Goal: Navigation & Orientation: Find specific page/section

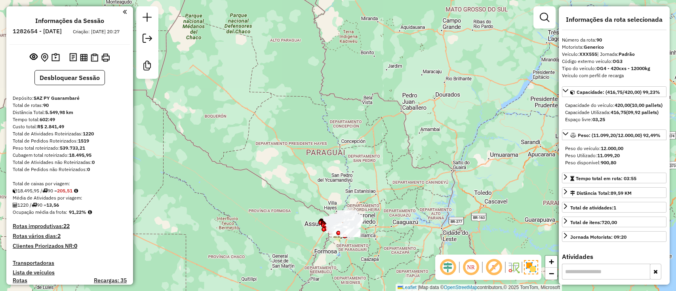
select select "**********"
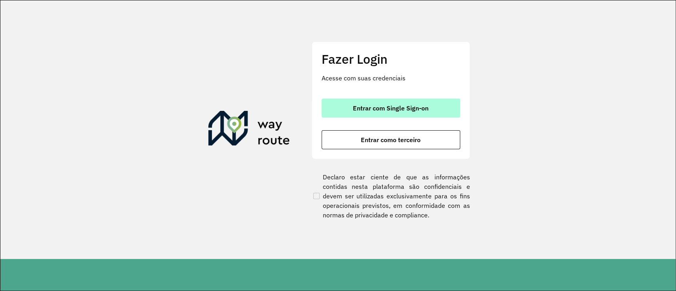
click at [405, 113] on button "Entrar com Single Sign-on" at bounding box center [390, 108] width 139 height 19
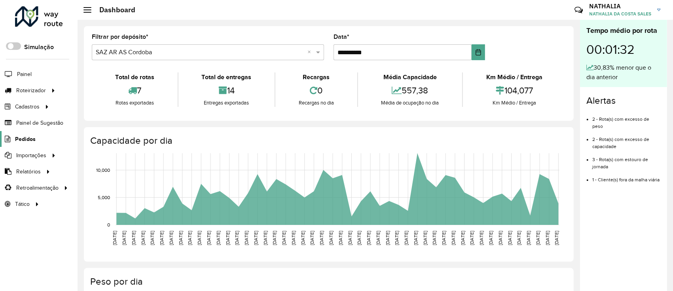
click at [16, 140] on span "Pedidos" at bounding box center [25, 139] width 21 height 8
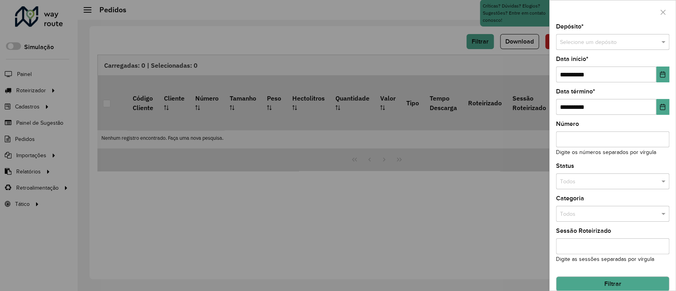
click at [504, 37] on div "Selecione um depósito" at bounding box center [612, 42] width 113 height 16
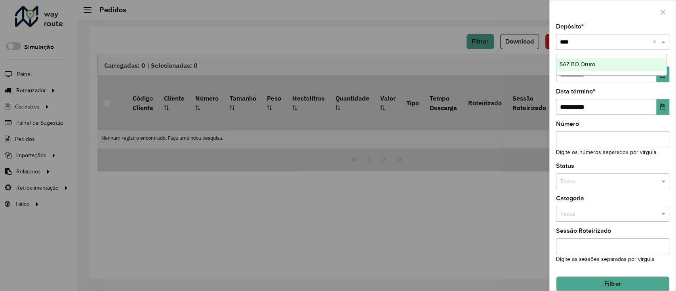
type input "*****"
click at [504, 60] on div "SAZ BO Oruro" at bounding box center [611, 64] width 110 height 13
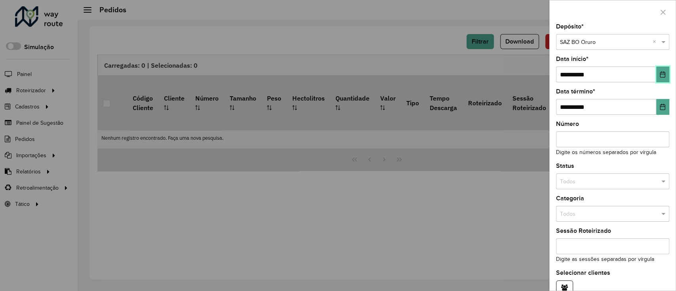
click at [504, 75] on icon "Choose Date" at bounding box center [662, 74] width 6 height 6
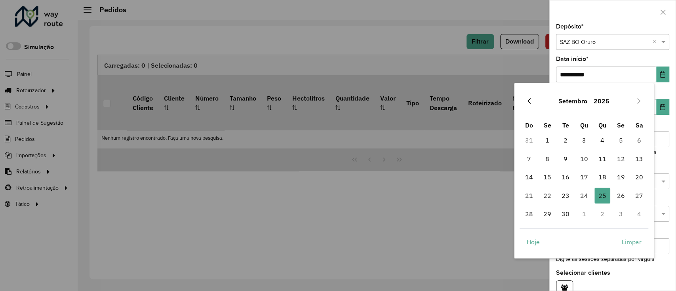
click at [504, 101] on icon "Previous Month" at bounding box center [529, 101] width 6 height 6
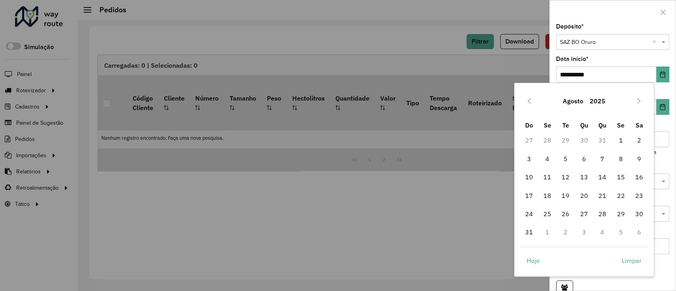
click at [504, 101] on icon "Previous Month" at bounding box center [529, 101] width 6 height 6
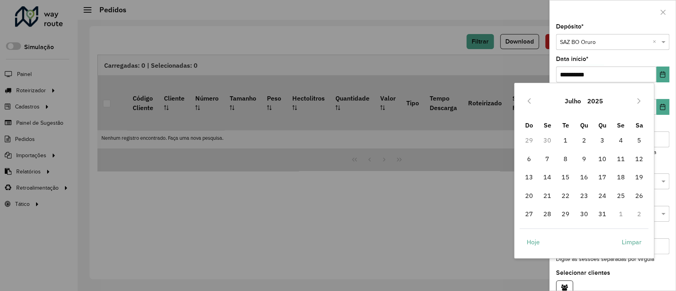
click at [504, 101] on icon "Previous Month" at bounding box center [529, 101] width 6 height 6
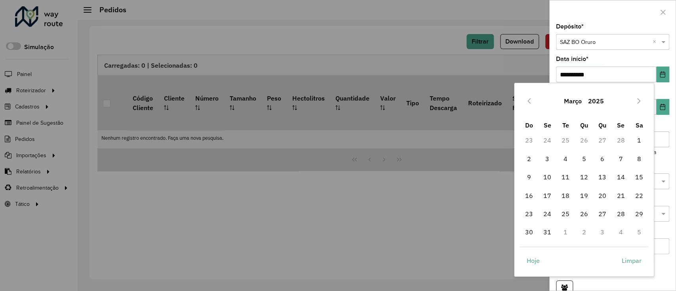
click at [504, 101] on icon "Previous Month" at bounding box center [529, 101] width 6 height 6
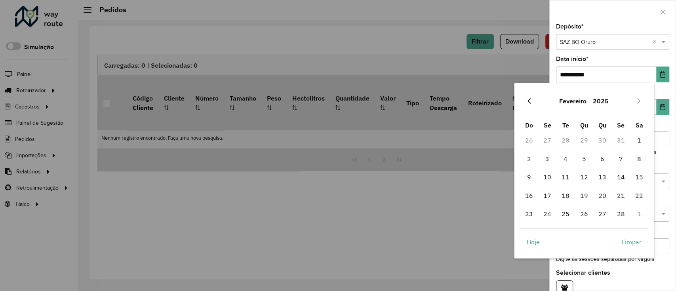
click at [504, 99] on icon "Previous Month" at bounding box center [529, 101] width 6 height 6
click at [504, 141] on span "1" at bounding box center [584, 140] width 16 height 16
type input "**********"
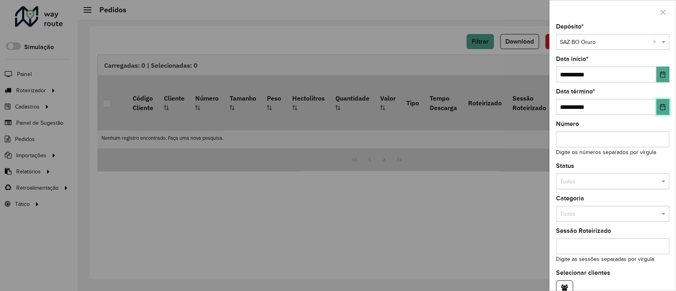
click at [504, 104] on icon "Choose Date" at bounding box center [662, 107] width 6 height 6
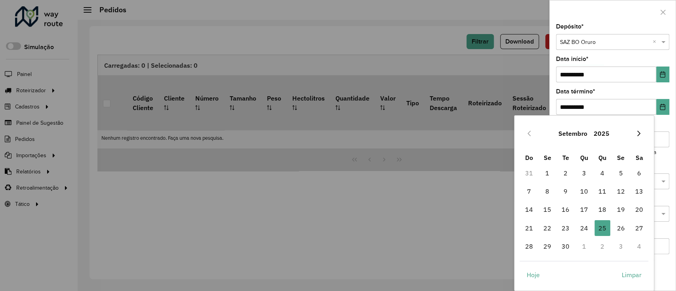
click at [504, 131] on icon "Next Month" at bounding box center [638, 133] width 6 height 6
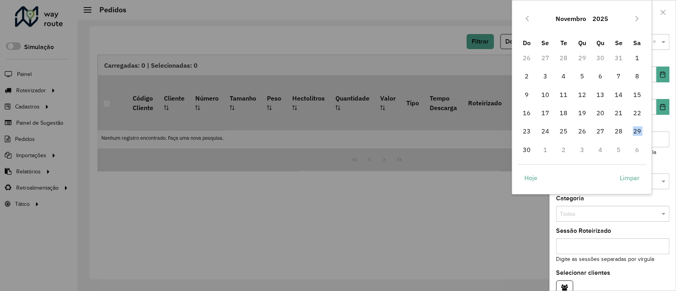
click at [504, 131] on span "29" at bounding box center [637, 131] width 16 height 16
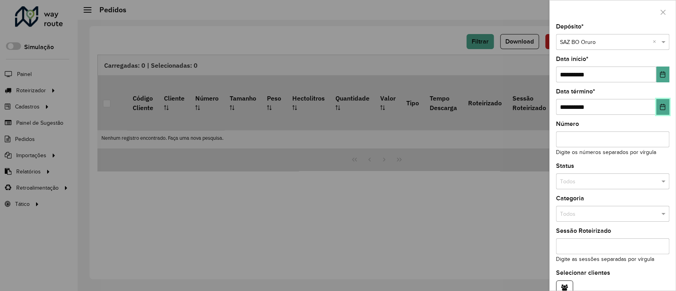
click at [504, 114] on button "Choose Date" at bounding box center [662, 107] width 13 height 16
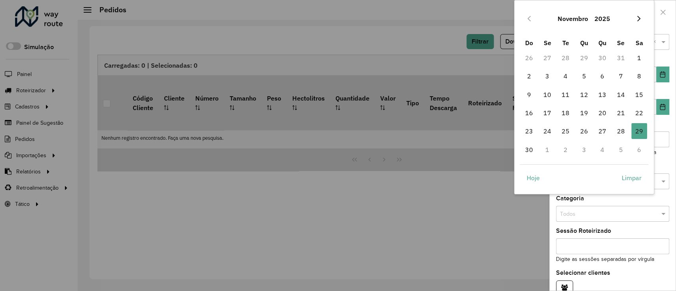
click at [504, 21] on icon "Next Month" at bounding box center [638, 18] width 6 height 6
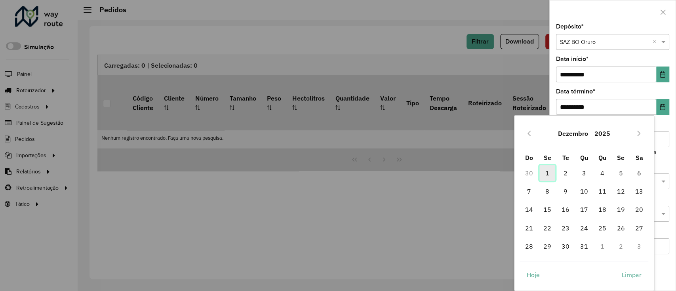
click at [504, 169] on span "1" at bounding box center [547, 173] width 16 height 16
type input "**********"
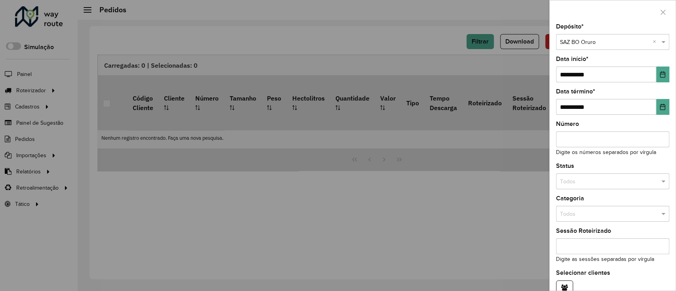
click at [504, 184] on input "text" at bounding box center [604, 181] width 89 height 9
click at [504, 216] on span "Não roteirizado" at bounding box center [578, 216] width 38 height 6
click at [504, 160] on div "**********" at bounding box center [613, 157] width 126 height 267
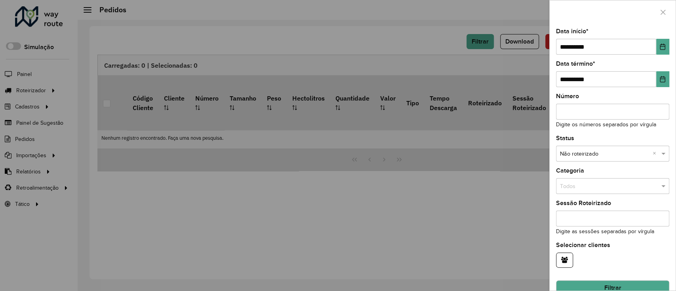
scroll to position [42, 0]
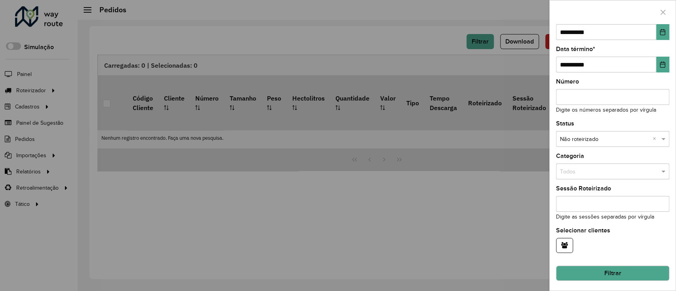
click at [504, 218] on button "Filtrar" at bounding box center [612, 273] width 113 height 15
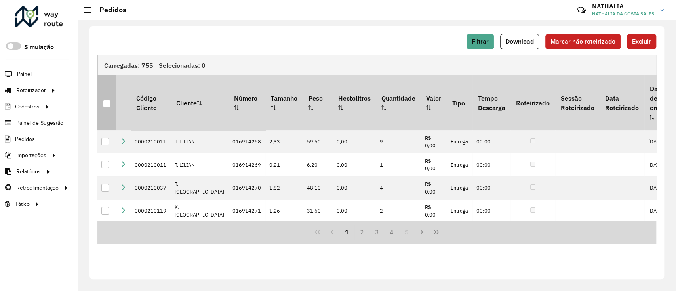
click at [111, 84] on th at bounding box center [106, 102] width 19 height 55
click at [108, 100] on div at bounding box center [107, 104] width 8 height 8
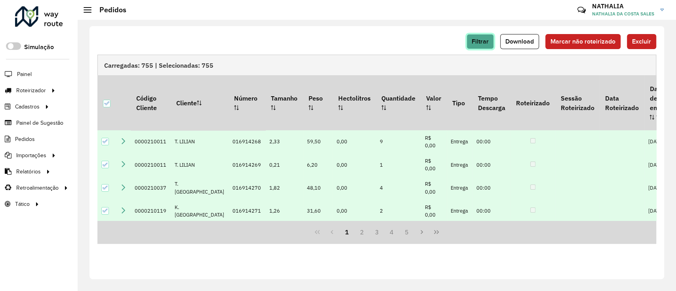
click at [491, 38] on button "Filtrar" at bounding box center [479, 41] width 27 height 15
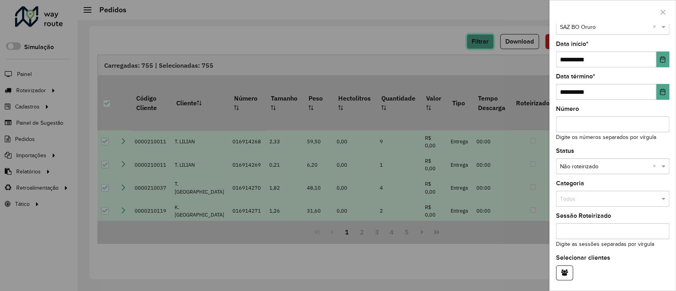
scroll to position [0, 0]
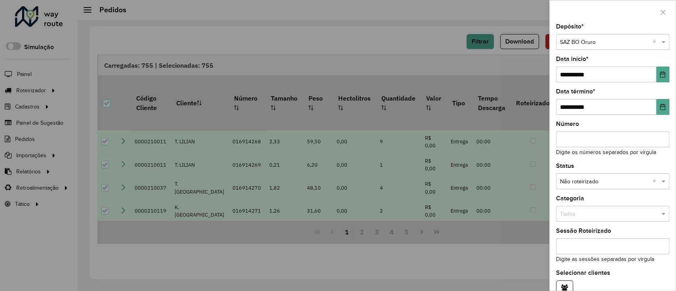
click at [490, 218] on div at bounding box center [338, 145] width 676 height 291
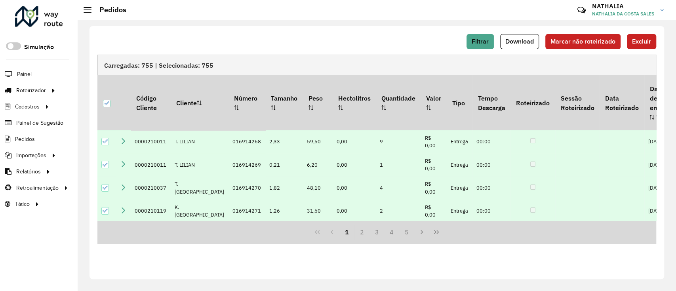
click at [504, 32] on div "Filtrar Download Marcar não roteirizado Excluir Carregadas: 755 | Selecionadas:…" at bounding box center [376, 152] width 574 height 253
click at [504, 42] on span "Excluir" at bounding box center [641, 41] width 19 height 7
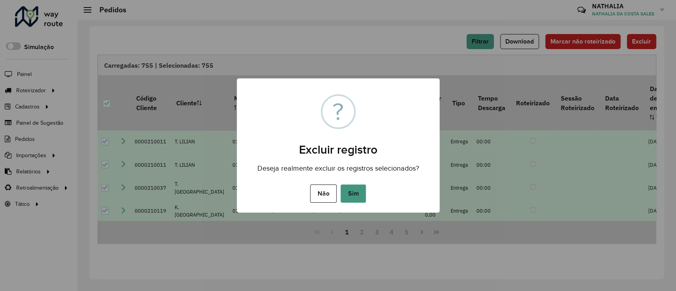
click at [355, 188] on button "Sim" at bounding box center [352, 193] width 25 height 18
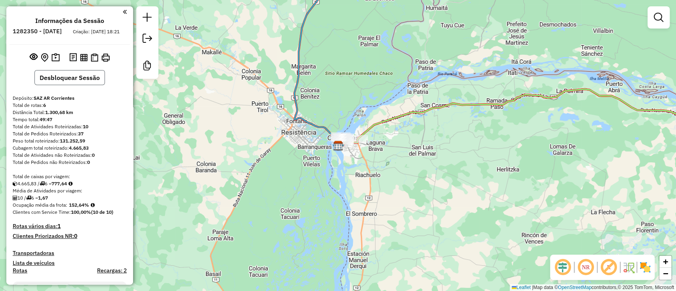
click at [83, 85] on button "Desbloquear Sessão" at bounding box center [69, 77] width 70 height 15
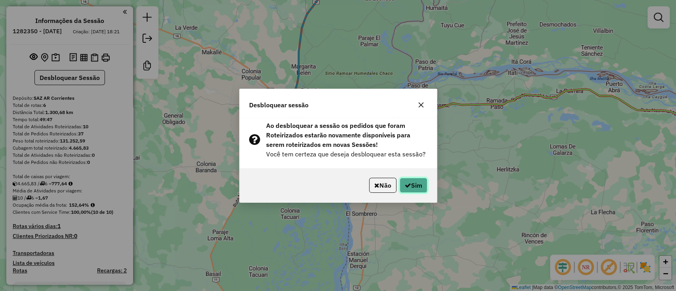
click at [409, 181] on button "Sim" at bounding box center [413, 185] width 28 height 15
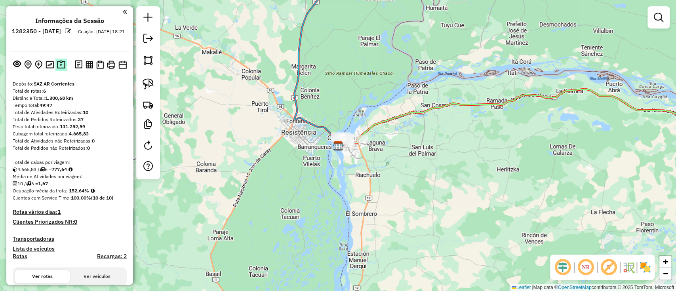
click at [57, 66] on img at bounding box center [61, 64] width 8 height 9
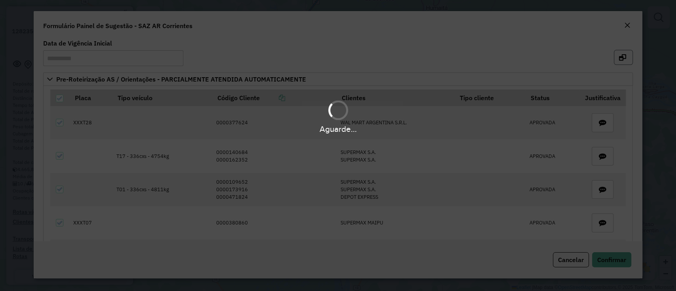
click at [621, 57] on icon "button" at bounding box center [622, 57] width 7 height 6
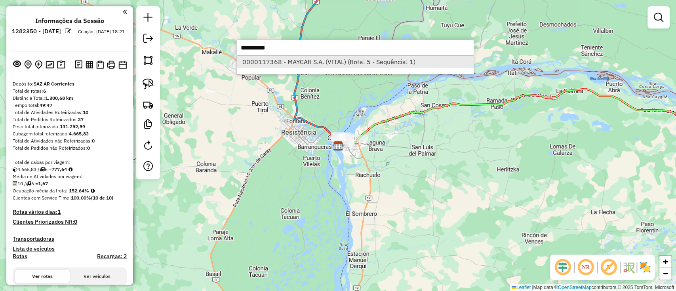
type input "**********"
click at [338, 59] on li "0000117368 - MAYCAR S.A. (VITAL) (Rota: 5 - Sequência: 1)" at bounding box center [355, 62] width 237 height 12
select select "**********"
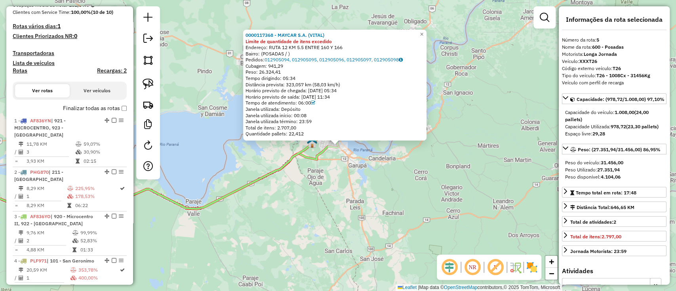
scroll to position [315, 0]
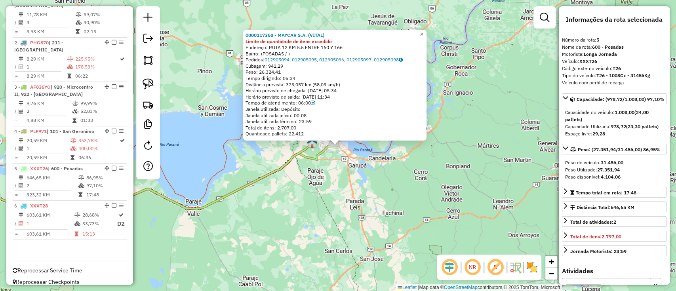
click at [288, 160] on icon at bounding box center [134, 176] width 405 height 78
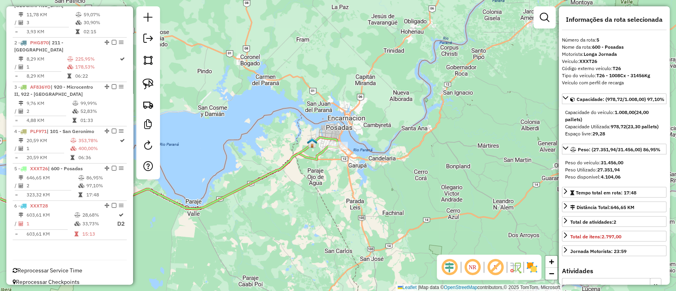
drag, startPoint x: 256, startPoint y: 177, endPoint x: 391, endPoint y: 135, distance: 141.6
click at [338, 137] on icon at bounding box center [134, 176] width 405 height 78
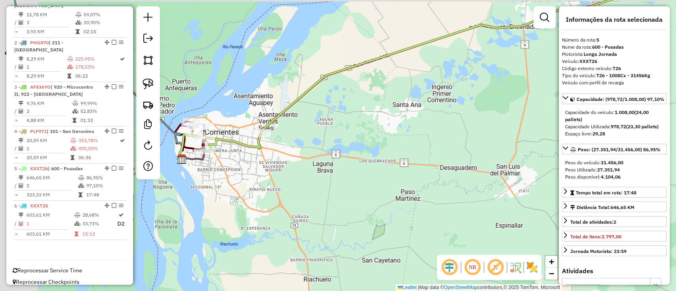
drag, startPoint x: 264, startPoint y: 176, endPoint x: 328, endPoint y: 176, distance: 63.7
click at [327, 176] on div "Janela de atendimento Grade de atendimento Capacidade Transportadoras Veículos …" at bounding box center [338, 145] width 676 height 291
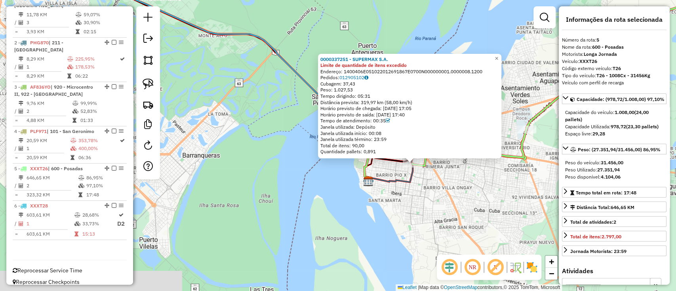
drag, startPoint x: 459, startPoint y: 192, endPoint x: 285, endPoint y: 188, distance: 174.6
click at [285, 188] on div "0000337251 - SUPERMAX S.A. Limite de quantidade de itens excedido Endereço: 140…" at bounding box center [338, 145] width 676 height 291
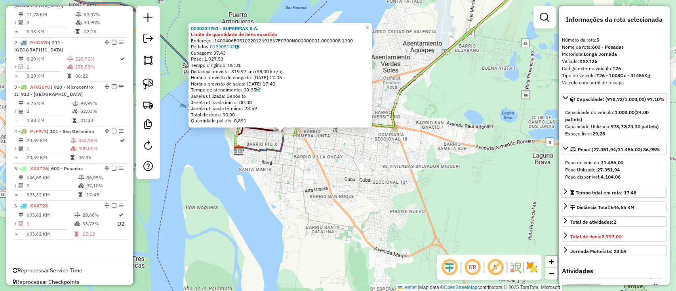
click at [444, 53] on icon at bounding box center [423, 53] width 281 height 164
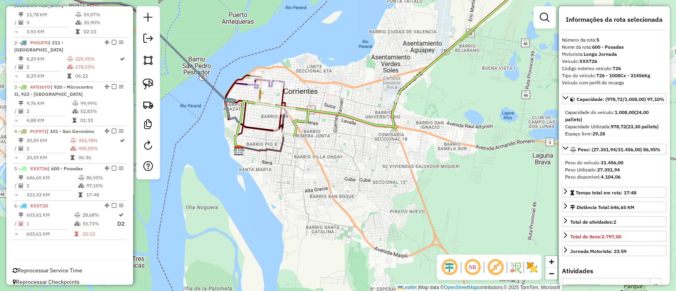
click at [441, 50] on icon at bounding box center [423, 53] width 281 height 164
click at [437, 55] on icon at bounding box center [423, 53] width 281 height 164
click at [303, 117] on icon at bounding box center [423, 53] width 281 height 164
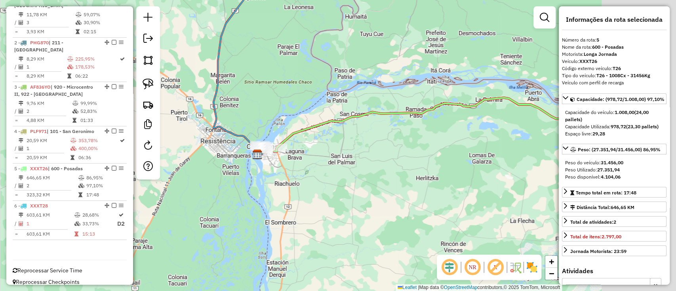
drag, startPoint x: 435, startPoint y: 167, endPoint x: 283, endPoint y: 169, distance: 152.0
click at [285, 169] on div "Janela de atendimento Grade de atendimento Capacidade Transportadoras Veículos …" at bounding box center [338, 145] width 676 height 291
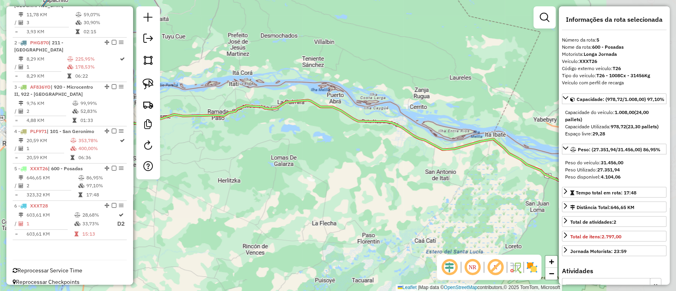
drag, startPoint x: 383, startPoint y: 177, endPoint x: 333, endPoint y: 177, distance: 49.9
click at [338, 177] on div "Janela de atendimento Grade de atendimento Capacidade Transportadoras Veículos …" at bounding box center [338, 145] width 676 height 291
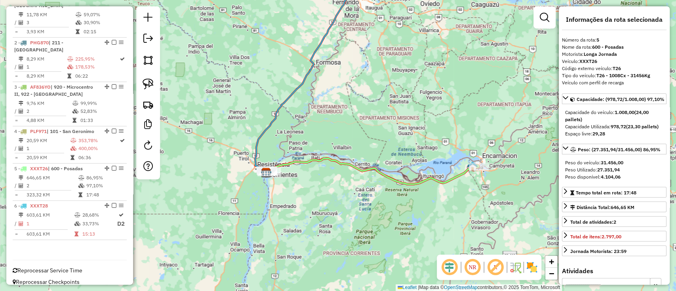
drag, startPoint x: 381, startPoint y: 196, endPoint x: 303, endPoint y: 190, distance: 77.9
click at [303, 190] on div "Janela de atendimento Grade de atendimento Capacidade Transportadoras Veículos …" at bounding box center [338, 145] width 676 height 291
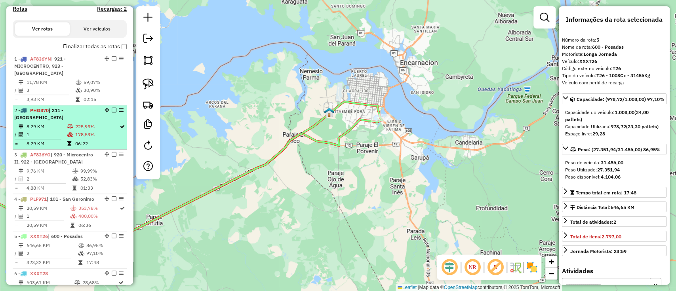
scroll to position [209, 0]
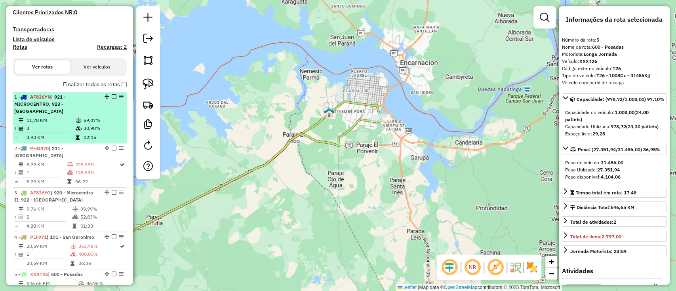
click at [66, 106] on span "| 921 - MICROCENTRO, 923 - BARRIO LIBERTAD" at bounding box center [39, 104] width 51 height 20
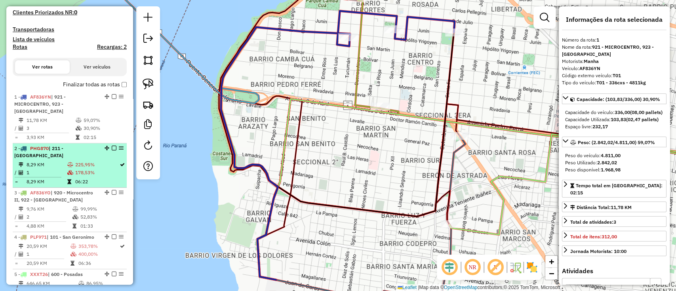
click at [80, 161] on td "225,95%" at bounding box center [97, 165] width 44 height 8
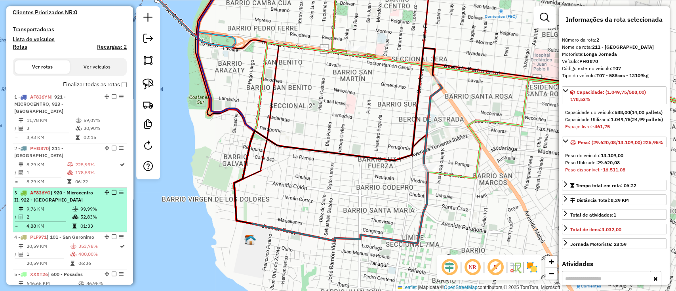
click at [70, 190] on span "| 920 - Microcentro II, 922 - LA CRUZ" at bounding box center [53, 196] width 79 height 13
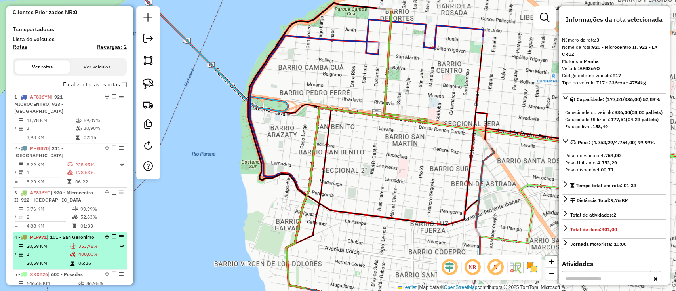
click at [67, 234] on span "| 101 - San Geronimo" at bounding box center [71, 237] width 48 height 6
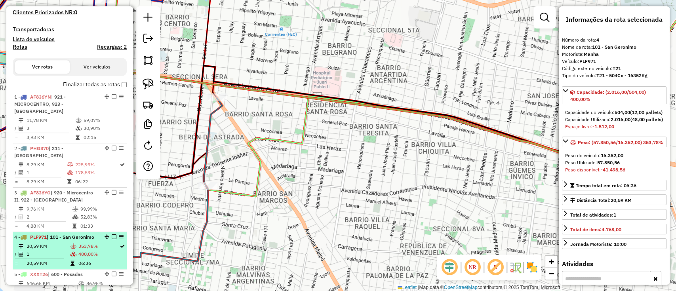
scroll to position [315, 0]
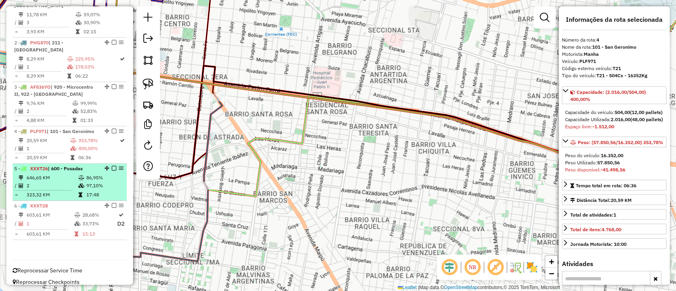
click at [64, 182] on td "2" at bounding box center [52, 186] width 52 height 8
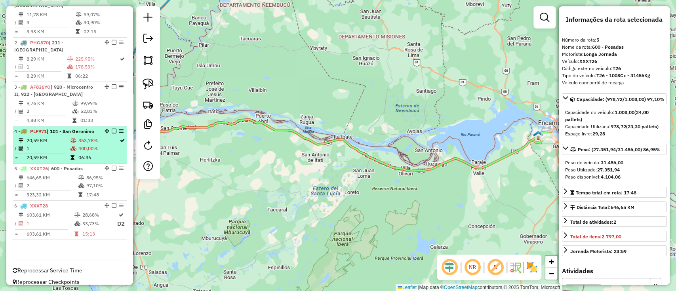
click at [51, 128] on li "4 - PLF971 | 101 - San Geronimo 20,59 KM 353,78% / 1 400,00% = 20,59 KM 06:36" at bounding box center [70, 144] width 114 height 37
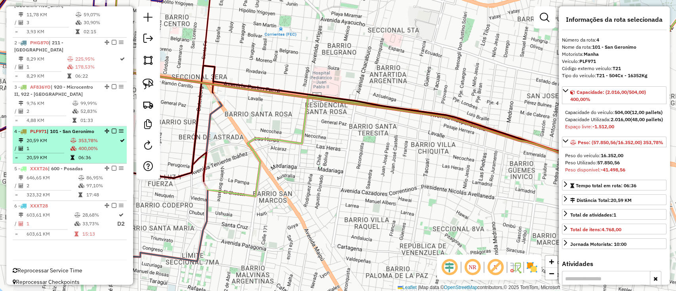
click at [51, 128] on li "4 - PLF971 | 101 - San Geronimo 20,59 KM 353,78% / 1 400,00% = 20,59 KM 06:36" at bounding box center [70, 144] width 114 height 37
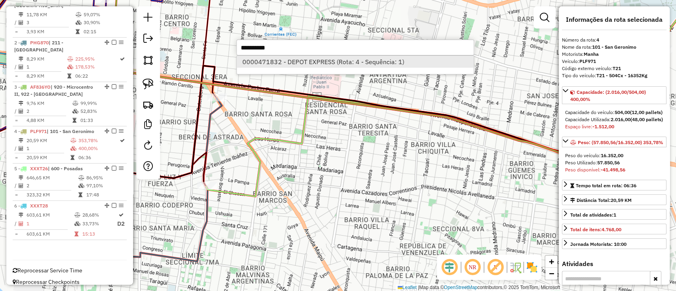
type input "**********"
click at [291, 60] on li "0000471832 - DEPOT EXPRESS (Rota: 4 - Sequência: 1)" at bounding box center [355, 62] width 237 height 12
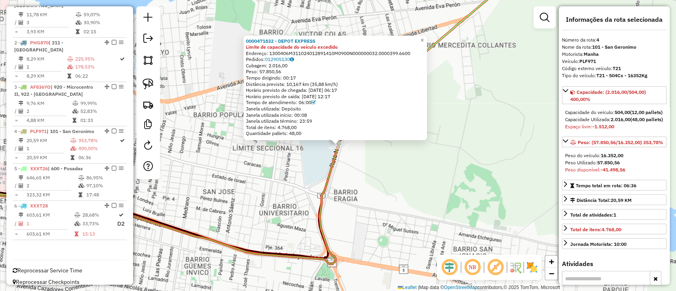
click at [333, 41] on div "0000471832 - DEPOT EXPRESS" at bounding box center [335, 41] width 179 height 6
click at [333, 39] on div "0000471832 - DEPOT EXPRESS" at bounding box center [335, 41] width 179 height 6
click at [332, 39] on div "0000471832 - DEPOT EXPRESS" at bounding box center [335, 41] width 179 height 6
copy strong "0000471832 - DEPOT EXPRESS"
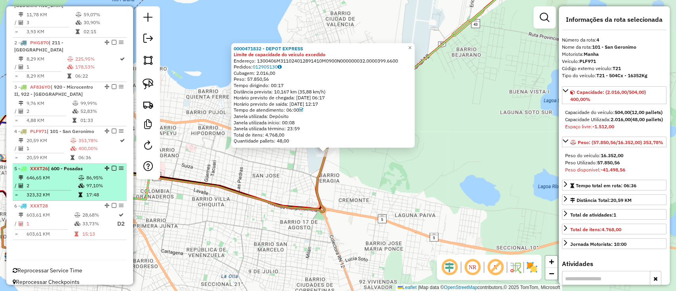
click at [80, 174] on td at bounding box center [82, 178] width 8 height 8
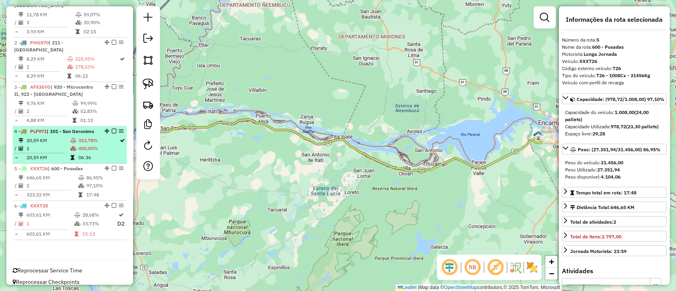
click at [73, 146] on icon at bounding box center [73, 148] width 6 height 5
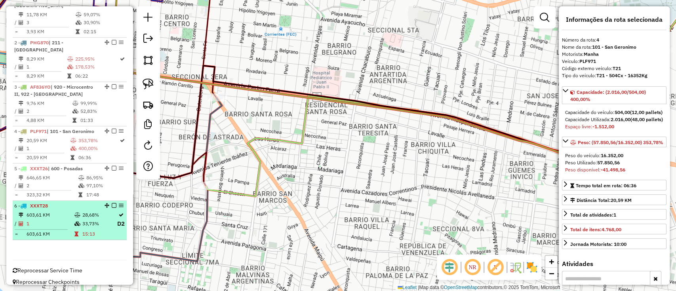
click at [71, 202] on div "6 - XXXT28" at bounding box center [56, 205] width 84 height 7
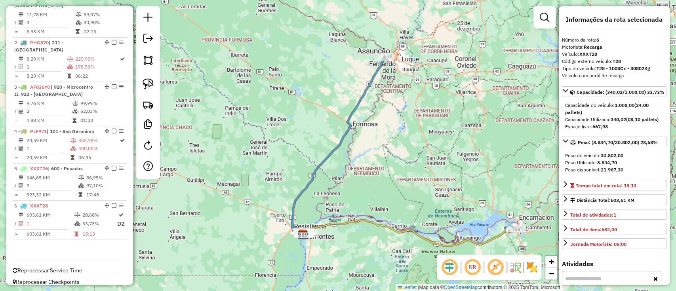
click at [359, 224] on icon at bounding box center [409, 233] width 211 height 26
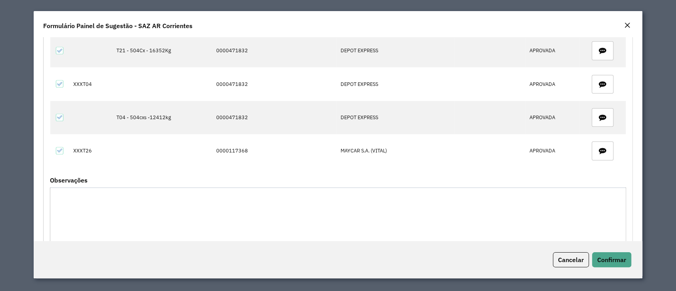
scroll to position [211, 0]
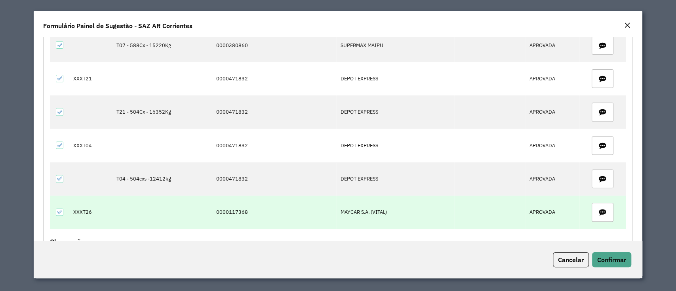
click at [234, 207] on td "0000117368" at bounding box center [274, 212] width 124 height 33
copy td "0000117368"
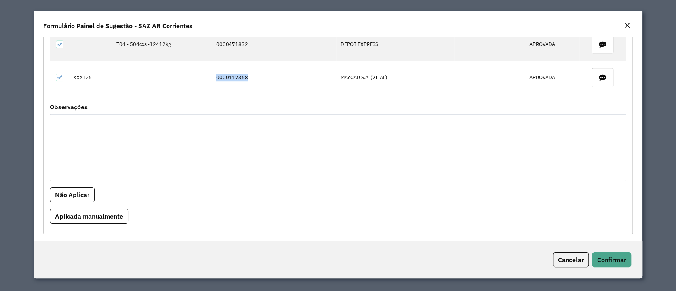
scroll to position [347, 0]
click at [198, 129] on textarea "Observações" at bounding box center [338, 146] width 576 height 67
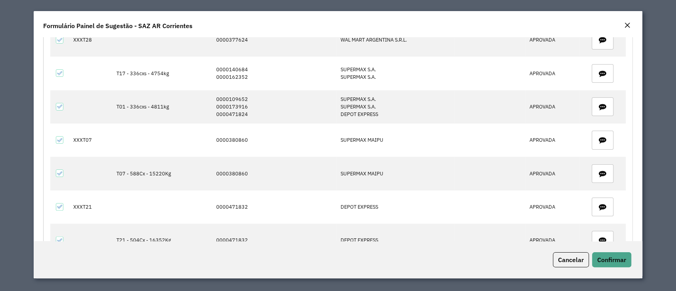
scroll to position [136, 0]
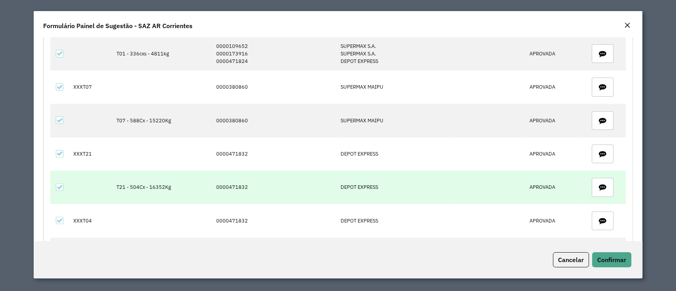
click at [127, 184] on td "T21 - 504Cx - 16352Kg" at bounding box center [162, 187] width 100 height 33
click at [235, 184] on td "0000471832" at bounding box center [274, 187] width 124 height 33
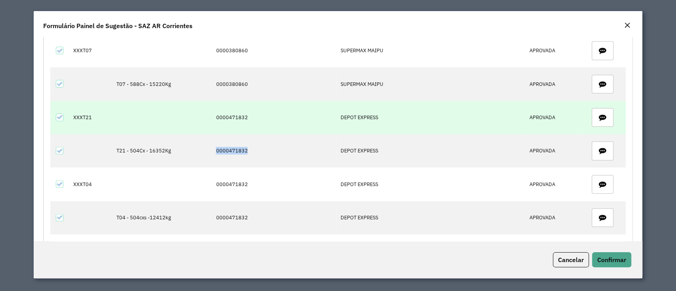
scroll to position [188, 0]
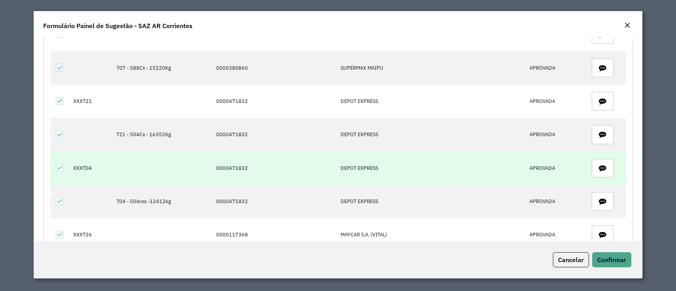
click at [231, 167] on td "0000471832" at bounding box center [274, 167] width 124 height 33
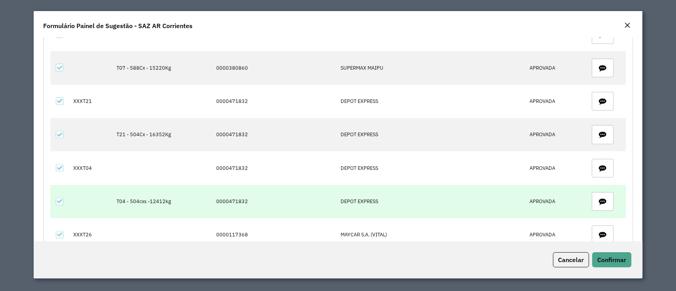
click at [229, 203] on td "0000471832" at bounding box center [274, 201] width 124 height 33
click at [231, 198] on td "0000471832" at bounding box center [274, 201] width 124 height 33
copy td "0000471832"
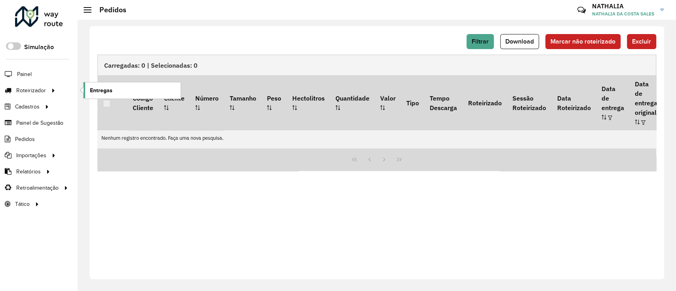
click at [100, 87] on span "Entregas" at bounding box center [101, 90] width 23 height 8
click at [131, 93] on link "Entregas" at bounding box center [132, 90] width 97 height 16
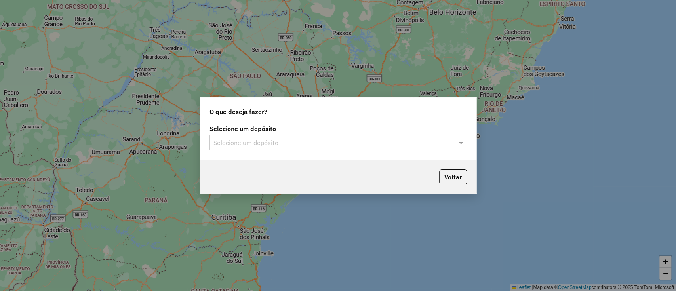
click at [283, 147] on div "Selecione um depósito" at bounding box center [337, 143] width 257 height 16
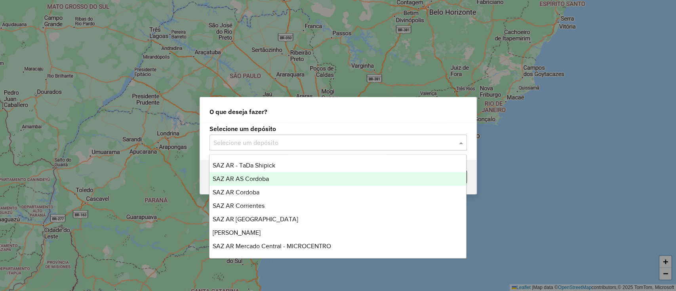
click at [266, 179] on span "SAZ AR AS Cordoba" at bounding box center [241, 178] width 56 height 7
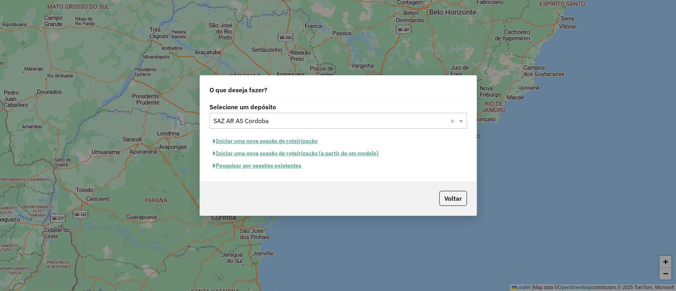
click at [269, 162] on button "Pesquisar por sessões existentes" at bounding box center [256, 166] width 95 height 12
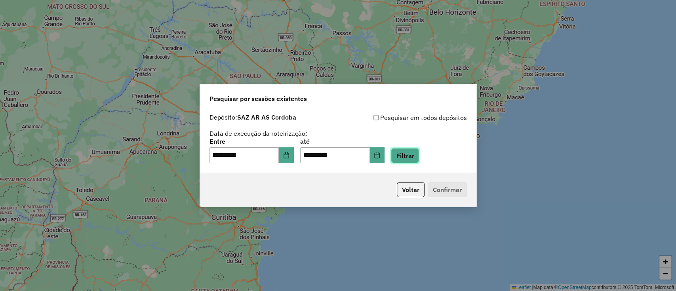
click at [411, 163] on button "Filtrar" at bounding box center [405, 155] width 28 height 15
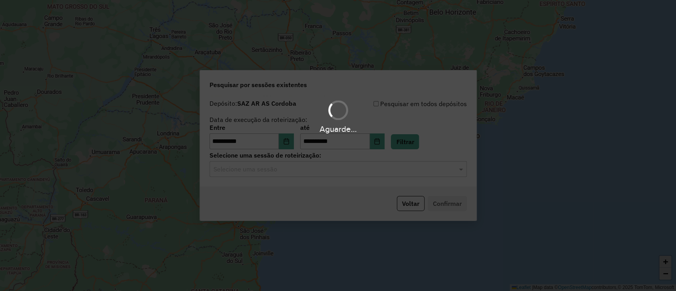
click at [396, 173] on div "Aguarde..." at bounding box center [338, 145] width 676 height 291
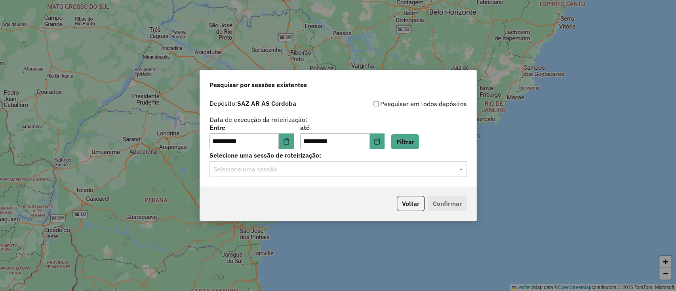
click at [395, 173] on input "text" at bounding box center [330, 170] width 234 height 10
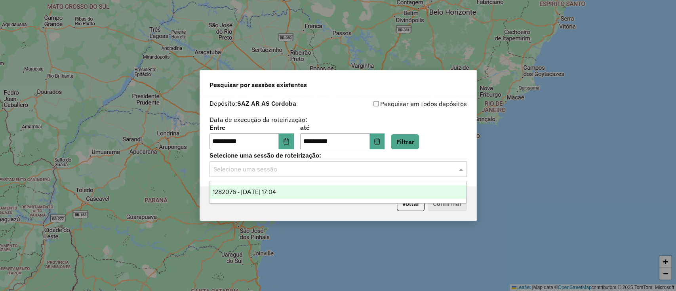
click at [390, 180] on div "**********" at bounding box center [338, 141] width 276 height 91
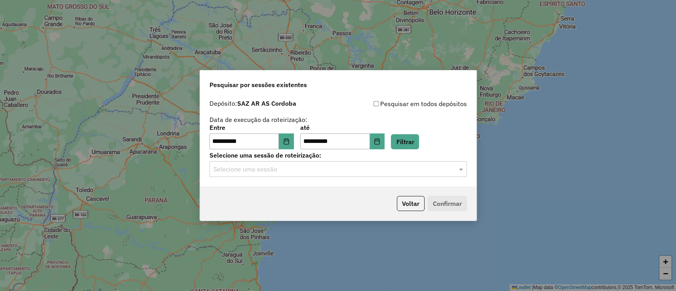
click at [384, 188] on div "Voltar Confirmar" at bounding box center [338, 203] width 276 height 34
click at [374, 169] on input "text" at bounding box center [330, 170] width 234 height 10
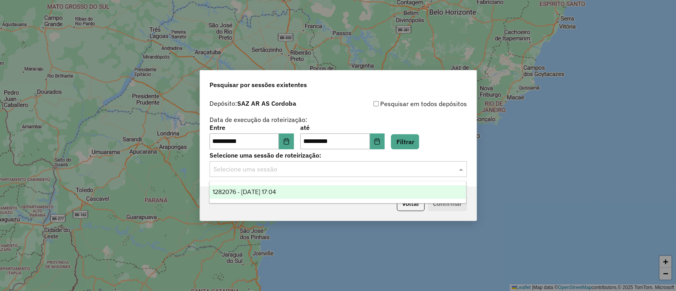
click at [358, 186] on div "1282076 - 25/09/2025 17:04" at bounding box center [337, 191] width 257 height 13
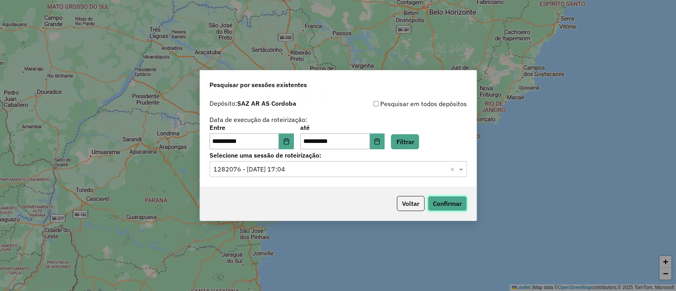
click at [443, 200] on button "Confirmar" at bounding box center [447, 203] width 39 height 15
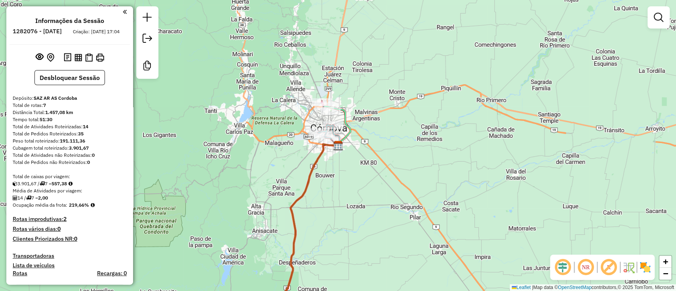
click at [647, 267] on img at bounding box center [645, 267] width 13 height 13
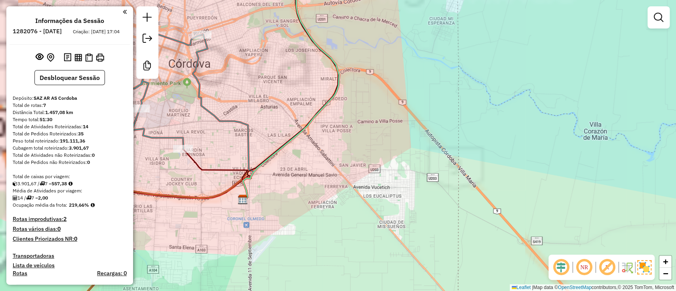
drag, startPoint x: 354, startPoint y: 166, endPoint x: 485, endPoint y: 269, distance: 167.3
click at [485, 269] on div "Janela de atendimento Grade de atendimento Capacidade Transportadoras Veículos …" at bounding box center [338, 145] width 676 height 291
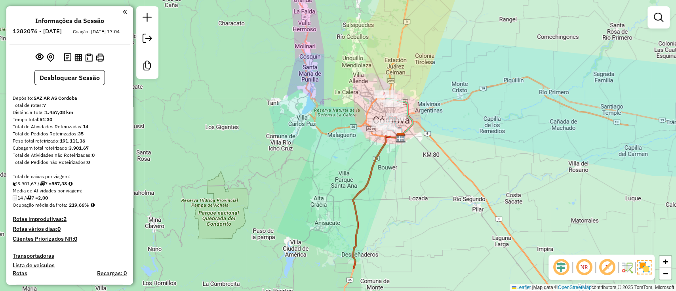
drag, startPoint x: 437, startPoint y: 146, endPoint x: 430, endPoint y: 97, distance: 50.3
click at [431, 100] on div "Janela de atendimento Grade de atendimento Capacidade Transportadoras Veículos …" at bounding box center [338, 145] width 676 height 291
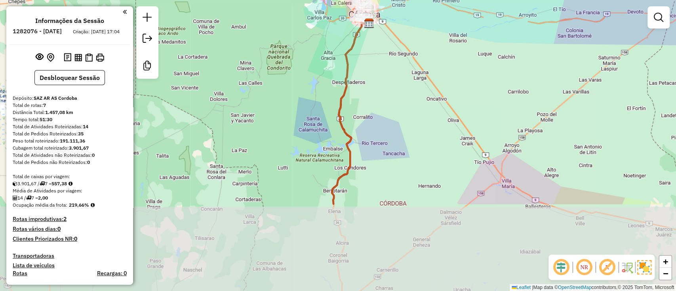
drag, startPoint x: 412, startPoint y: 214, endPoint x: 369, endPoint y: 81, distance: 139.7
click at [372, 86] on div "Janela de atendimento Grade de atendimento Capacidade Transportadoras Veículos …" at bounding box center [338, 145] width 676 height 291
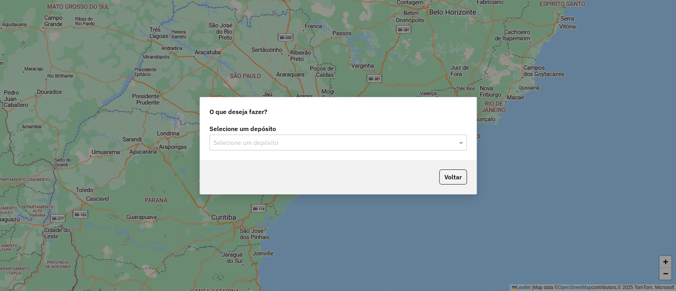
click at [319, 132] on label "Selecione um depósito" at bounding box center [337, 129] width 257 height 10
click at [317, 137] on div "Selecione um depósito" at bounding box center [337, 143] width 257 height 16
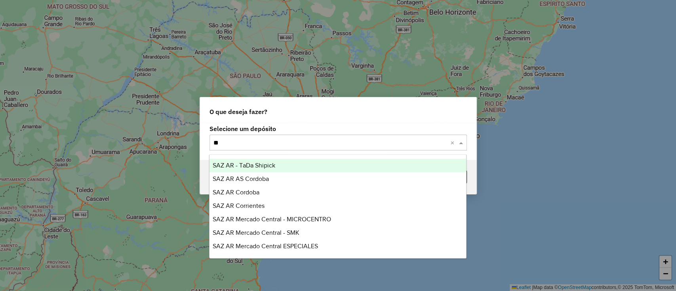
type input "***"
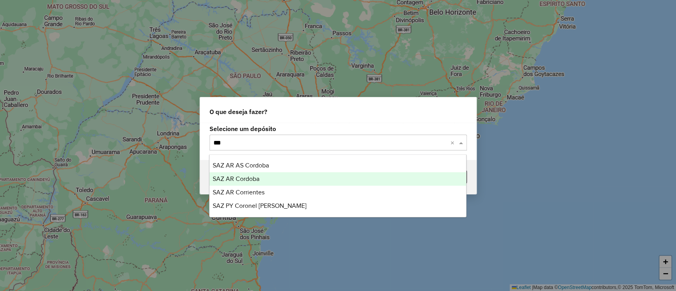
click at [276, 176] on div "SAZ AR Cordoba" at bounding box center [337, 178] width 257 height 13
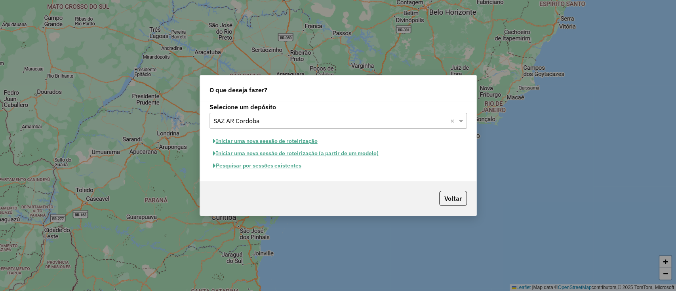
click at [294, 165] on button "Pesquisar por sessões existentes" at bounding box center [256, 166] width 95 height 12
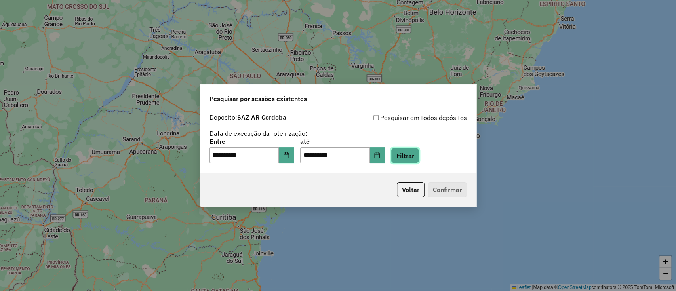
click at [415, 163] on button "Filtrar" at bounding box center [405, 155] width 28 height 15
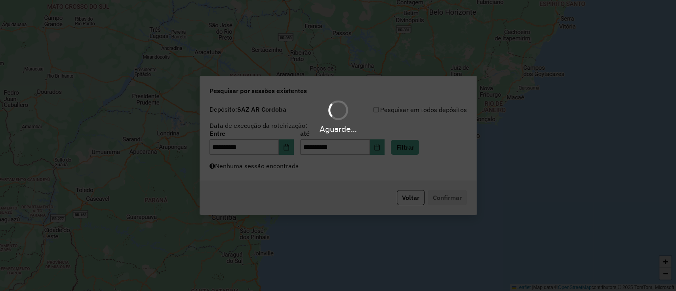
click at [418, 160] on div "Aguarde..." at bounding box center [338, 145] width 676 height 291
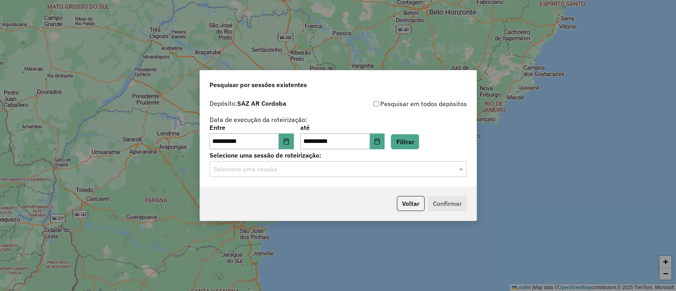
click at [451, 207] on p-footer "Voltar Confirmar" at bounding box center [430, 203] width 73 height 15
click at [432, 160] on div "Selecione uma sessão de roteirização: Selecione uma sessão" at bounding box center [337, 164] width 257 height 25
click at [429, 165] on input "text" at bounding box center [330, 170] width 234 height 10
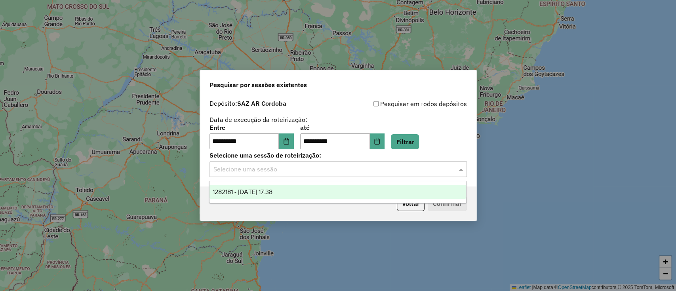
click at [428, 192] on div "1282181 - 25/09/2025 17:38" at bounding box center [337, 191] width 257 height 13
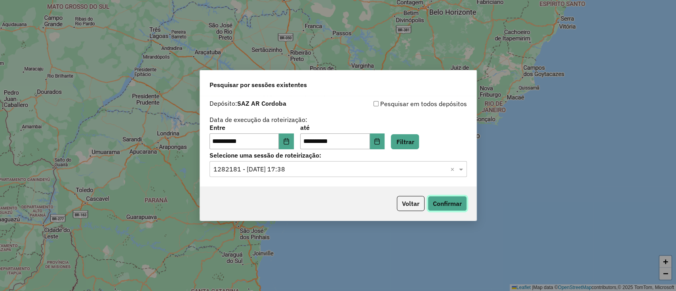
click at [440, 205] on button "Confirmar" at bounding box center [447, 203] width 39 height 15
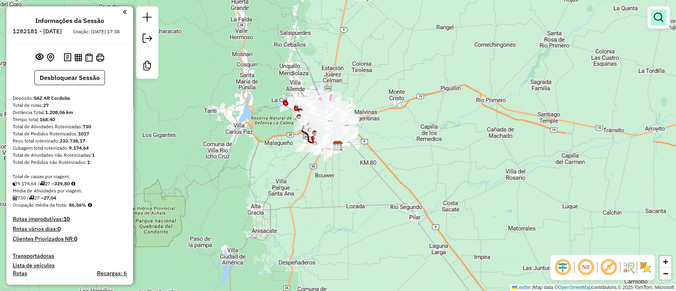
click at [656, 16] on em at bounding box center [659, 18] width 10 height 10
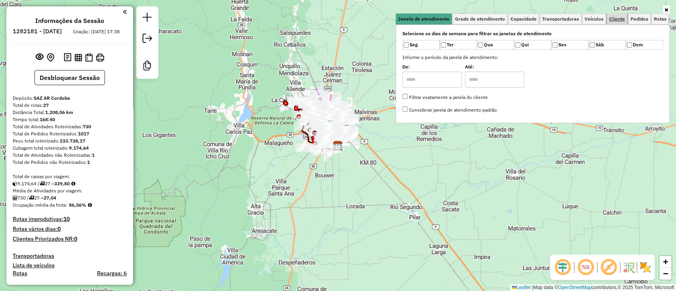
click at [620, 19] on span "Cliente" at bounding box center [617, 19] width 16 height 5
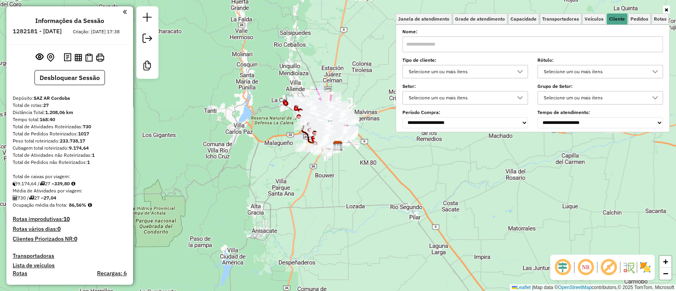
click at [491, 76] on div "Selecione um ou mais itens" at bounding box center [459, 71] width 106 height 13
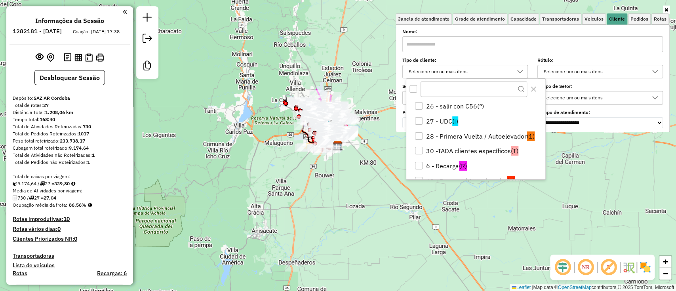
scroll to position [53, 0]
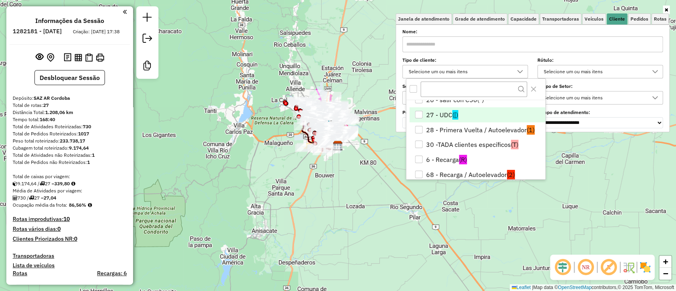
click at [418, 113] on div "27 - UDC" at bounding box center [419, 115] width 8 height 8
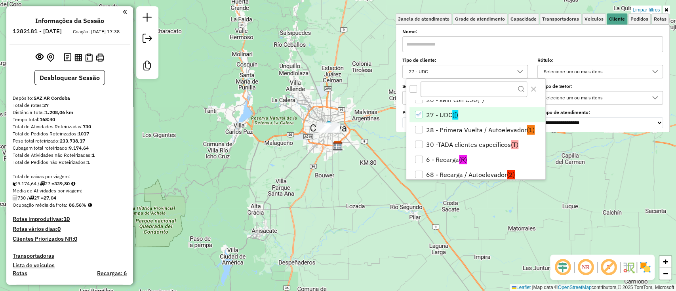
click at [418, 142] on body "Aplicando filtros Pop-up bloqueado! Seu navegador bloqueou automáticamente a ab…" at bounding box center [338, 145] width 676 height 291
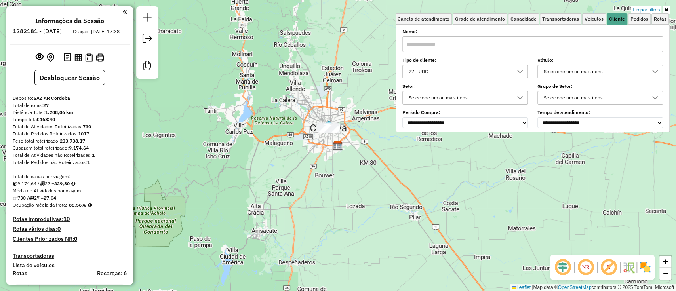
click at [429, 57] on label "Tipo de cliente:" at bounding box center [465, 60] width 126 height 7
click at [429, 69] on div "27 - UDC" at bounding box center [459, 71] width 106 height 13
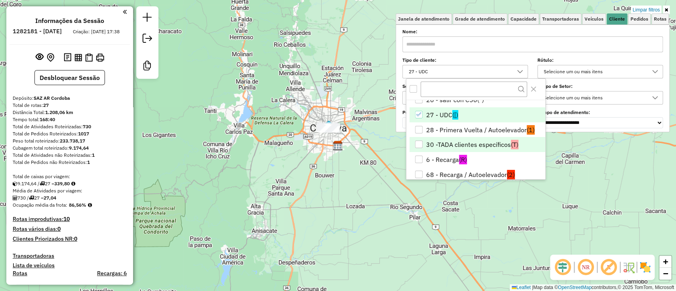
click at [421, 142] on div "30 -TADA clientes específicos" at bounding box center [419, 145] width 8 height 8
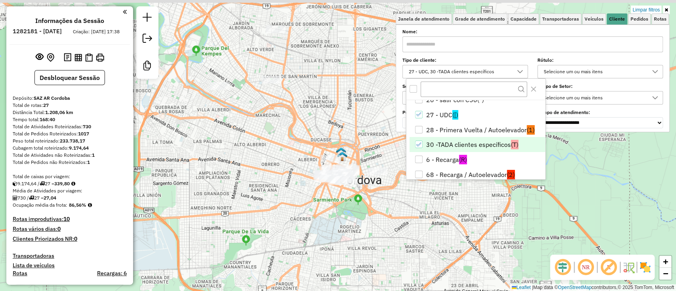
drag, startPoint x: 337, startPoint y: 144, endPoint x: 399, endPoint y: 225, distance: 102.2
click at [399, 225] on div "Limpar filtros Janela de atendimento Grade de atendimento Capacidade Transporta…" at bounding box center [338, 145] width 676 height 291
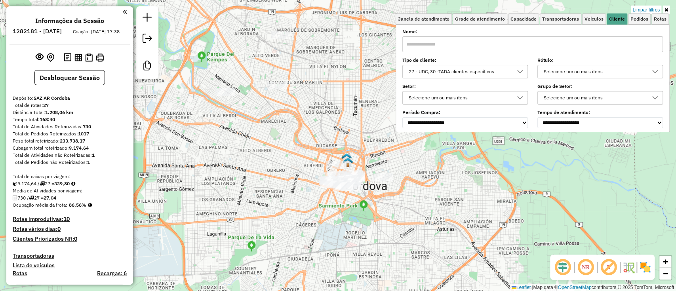
click at [445, 67] on div "27 - UDC, 30 -TADA clientes específicos" at bounding box center [459, 71] width 106 height 13
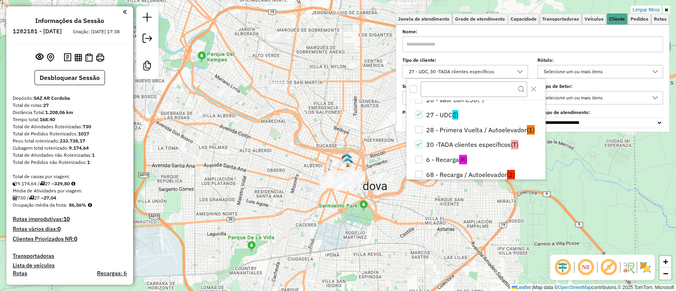
click at [288, 244] on div "Limpar filtros Janela de atendimento Grade de atendimento Capacidade Transporta…" at bounding box center [338, 145] width 676 height 291
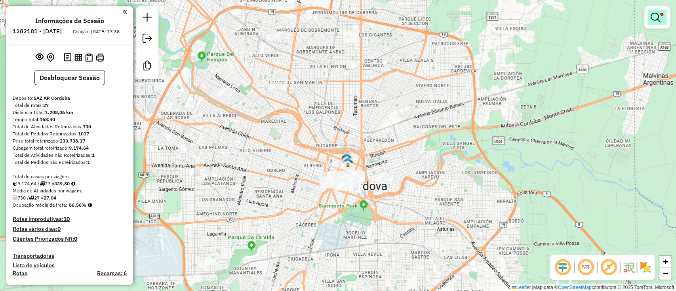
click at [662, 17] on link at bounding box center [656, 18] width 19 height 16
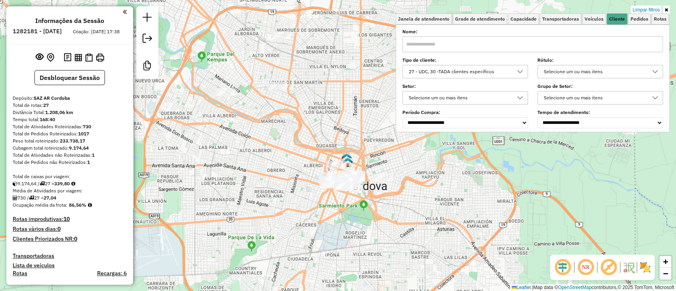
drag, startPoint x: 504, startPoint y: 67, endPoint x: 498, endPoint y: 69, distance: 6.2
click at [504, 66] on div "27 - UDC, 30 -TADA clientes específicos" at bounding box center [459, 71] width 106 height 13
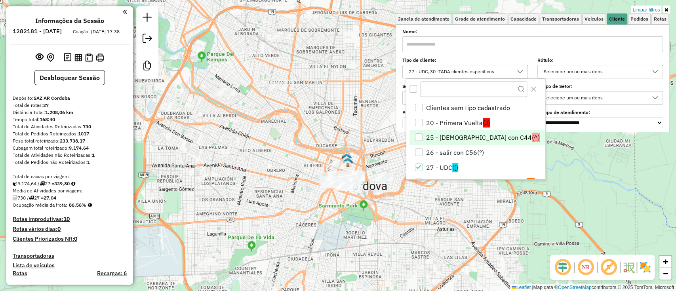
click at [449, 130] on li "25 - Salir con C44 (^)" at bounding box center [476, 137] width 135 height 15
click at [419, 169] on icon "27 - UDC" at bounding box center [419, 167] width 6 height 6
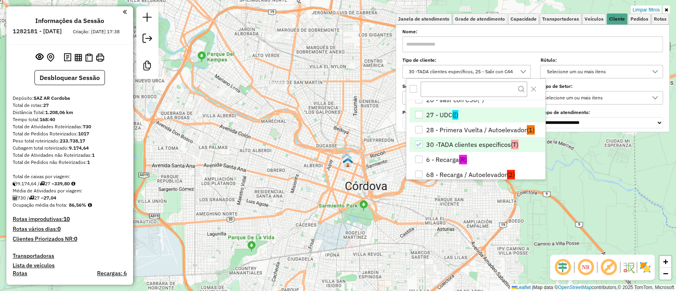
click at [437, 140] on li "30 -TADA clientes específicos (T)" at bounding box center [476, 144] width 135 height 15
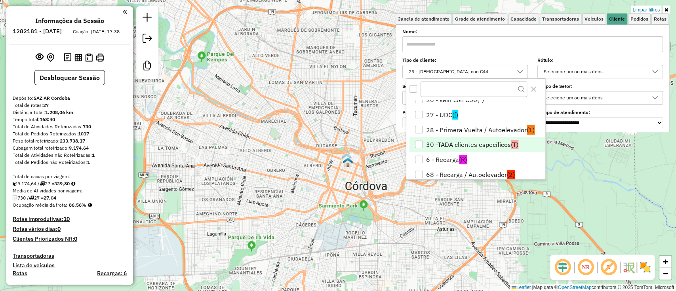
click at [646, 267] on img at bounding box center [645, 267] width 13 height 13
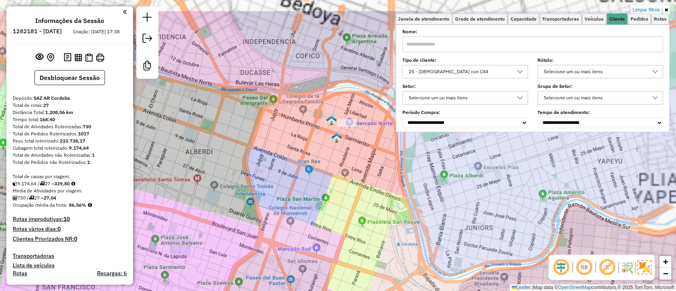
drag, startPoint x: 331, startPoint y: 211, endPoint x: 293, endPoint y: 242, distance: 49.5
click at [293, 242] on div "Limpar filtros Janela de atendimento Grade de atendimento Capacidade Transporta…" at bounding box center [338, 145] width 676 height 291
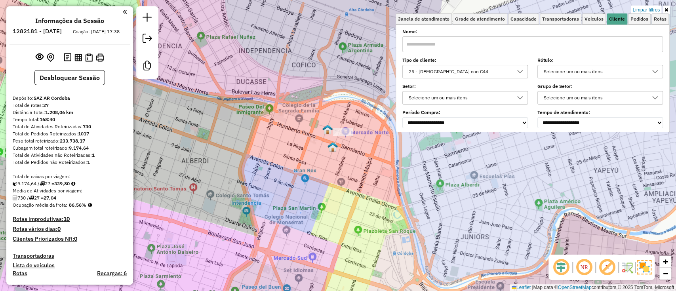
drag, startPoint x: 345, startPoint y: 231, endPoint x: 340, endPoint y: 246, distance: 15.9
click at [340, 246] on div "Limpar filtros Janela de atendimento Grade de atendimento Capacidade Transporta…" at bounding box center [338, 145] width 676 height 291
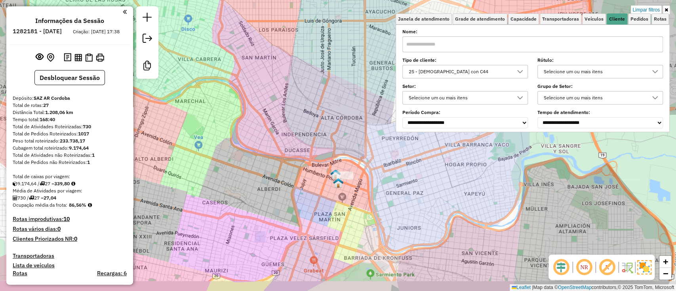
drag, startPoint x: 398, startPoint y: 238, endPoint x: 384, endPoint y: 223, distance: 20.4
click at [384, 223] on div "Limpar filtros Janela de atendimento Grade de atendimento Capacidade Transporta…" at bounding box center [338, 145] width 676 height 291
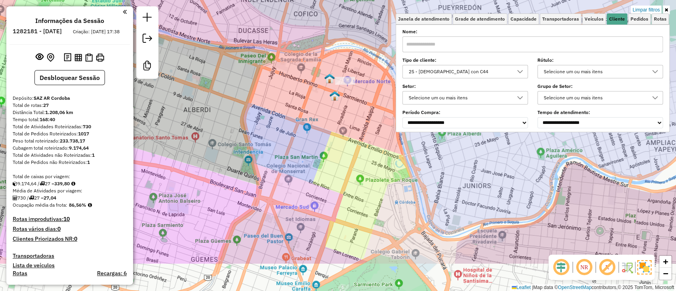
drag, startPoint x: 437, startPoint y: 245, endPoint x: 460, endPoint y: 159, distance: 89.4
click at [459, 162] on div "Limpar filtros Janela de atendimento Grade de atendimento Capacidade Transporta…" at bounding box center [338, 145] width 676 height 291
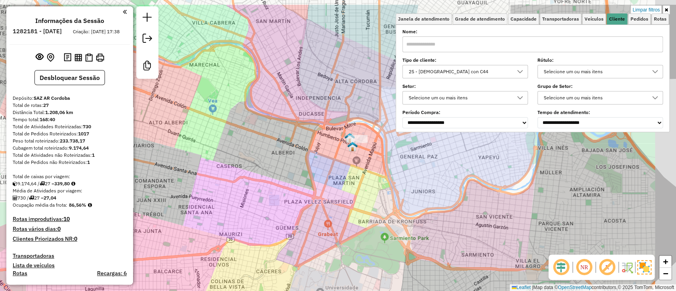
drag, startPoint x: 434, startPoint y: 213, endPoint x: 380, endPoint y: 249, distance: 64.7
click at [380, 249] on div "Limpar filtros Janela de atendimento Grade de atendimento Capacidade Transporta…" at bounding box center [338, 145] width 676 height 291
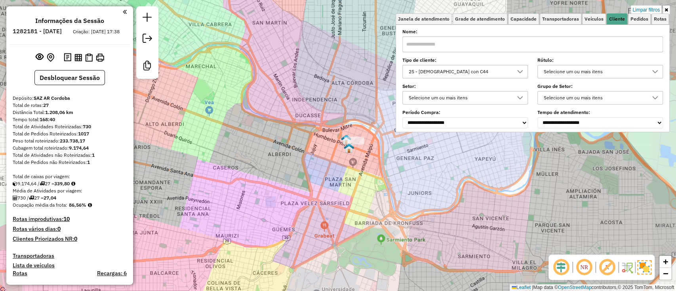
click at [389, 240] on div "Limpar filtros Janela de atendimento Grade de atendimento Capacidade Transporta…" at bounding box center [338, 145] width 676 height 291
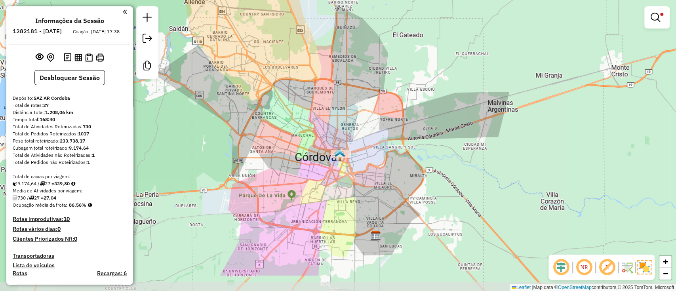
drag, startPoint x: 298, startPoint y: 235, endPoint x: 333, endPoint y: 189, distance: 57.9
click at [333, 189] on div "Limpar filtros Janela de atendimento Grade de atendimento Capacidade Transporta…" at bounding box center [338, 145] width 676 height 291
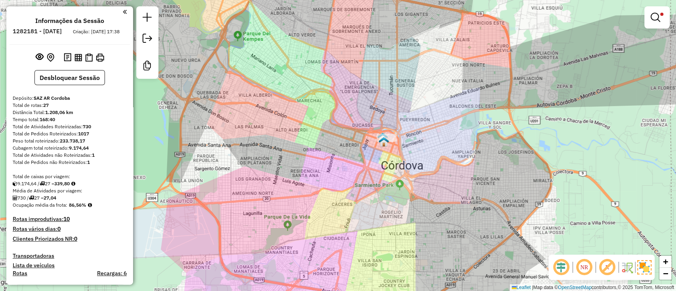
click at [307, 179] on div "Limpar filtros Janela de atendimento Grade de atendimento Capacidade Transporta…" at bounding box center [338, 145] width 676 height 291
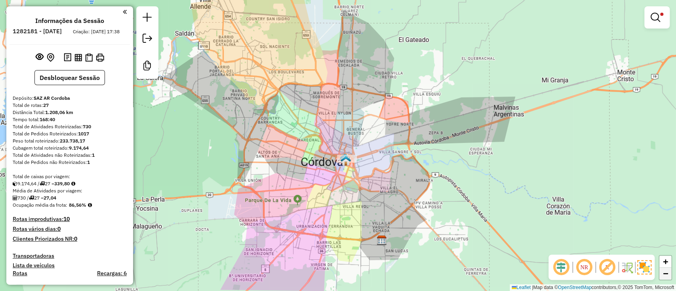
click at [668, 274] on link "−" at bounding box center [665, 274] width 12 height 12
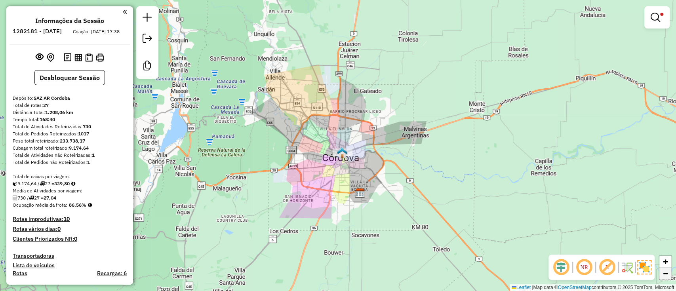
click at [667, 268] on link "−" at bounding box center [665, 274] width 12 height 12
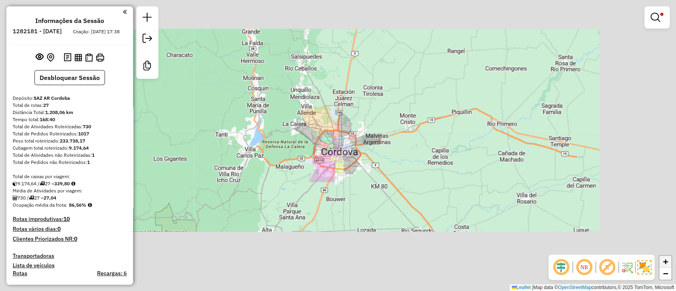
click at [667, 262] on span "+" at bounding box center [665, 262] width 5 height 10
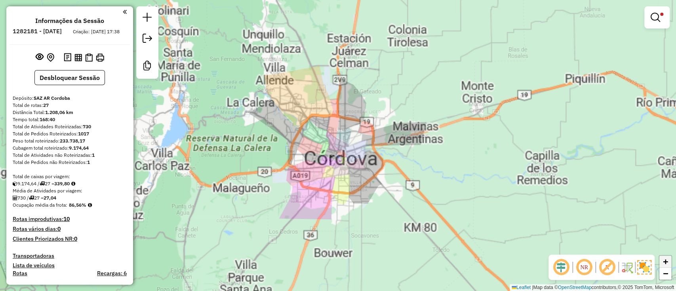
click at [667, 262] on span "+" at bounding box center [665, 262] width 5 height 10
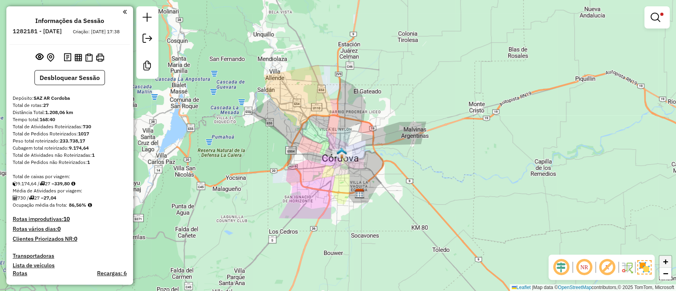
click at [667, 262] on span "+" at bounding box center [665, 262] width 5 height 10
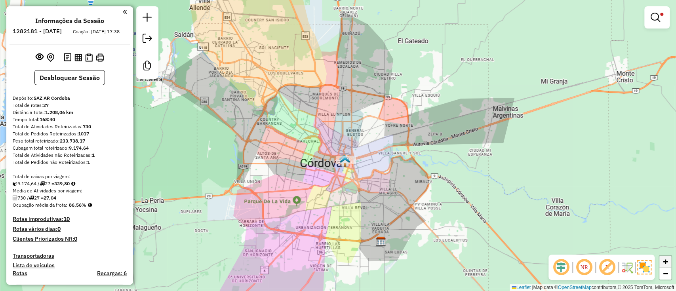
click at [667, 262] on span "+" at bounding box center [665, 262] width 5 height 10
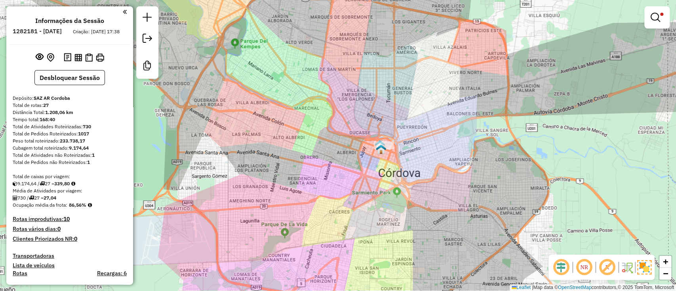
drag, startPoint x: 595, startPoint y: 239, endPoint x: 626, endPoint y: 215, distance: 39.2
click at [626, 215] on div "Limpar filtros Janela de atendimento Grade de atendimento Capacidade Transporta…" at bounding box center [338, 145] width 676 height 291
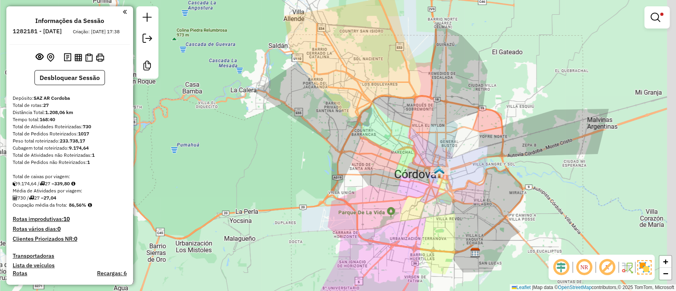
drag, startPoint x: 603, startPoint y: 210, endPoint x: 512, endPoint y: 188, distance: 93.1
click at [513, 189] on div "Limpar filtros Janela de atendimento Grade de atendimento Capacidade Transporta…" at bounding box center [338, 145] width 676 height 291
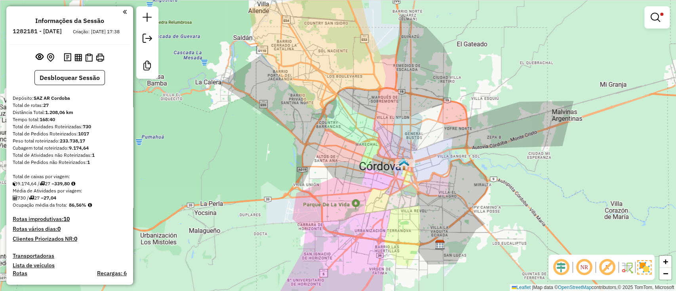
drag, startPoint x: 104, startPoint y: 103, endPoint x: 205, endPoint y: 74, distance: 105.1
click at [103, 102] on div "Depósito: SAZ AR Cordoba" at bounding box center [70, 98] width 114 height 7
click at [667, 15] on div at bounding box center [656, 17] width 25 height 22
click at [664, 15] on link at bounding box center [656, 18] width 19 height 16
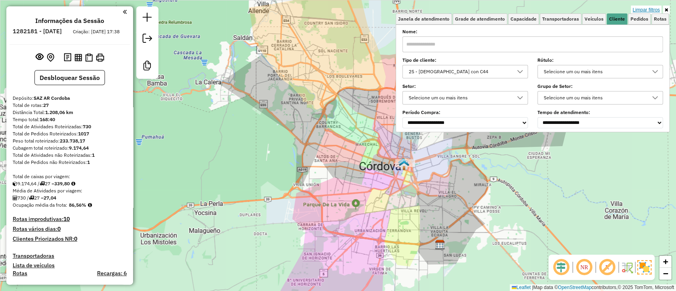
click at [655, 11] on link "Limpar filtros" at bounding box center [646, 10] width 30 height 9
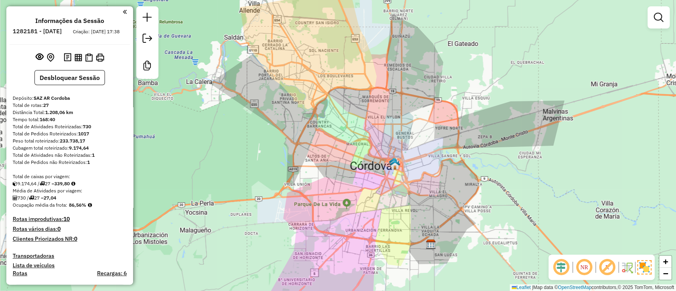
drag, startPoint x: 223, startPoint y: 136, endPoint x: 167, endPoint y: 129, distance: 56.6
click at [167, 129] on div "Janela de atendimento Grade de atendimento Capacidade Transportadoras Veículos …" at bounding box center [338, 145] width 676 height 291
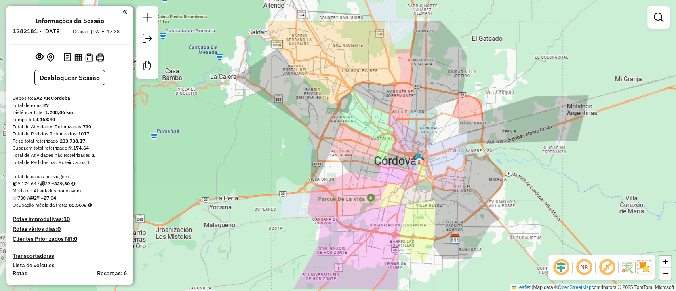
drag, startPoint x: 451, startPoint y: 198, endPoint x: 533, endPoint y: 248, distance: 96.1
click at [533, 248] on div "Janela de atendimento Grade de atendimento Capacidade Transportadoras Veículos …" at bounding box center [338, 145] width 676 height 291
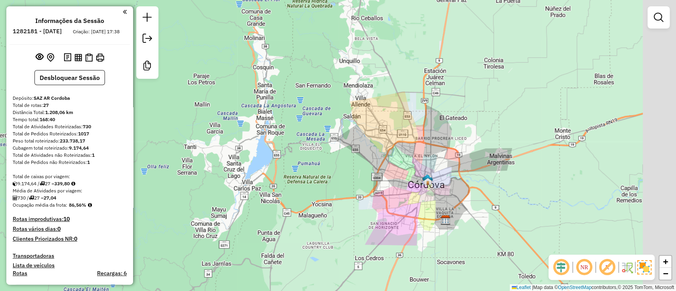
drag, startPoint x: 341, startPoint y: 182, endPoint x: 269, endPoint y: 136, distance: 86.0
click at [302, 162] on div "Janela de atendimento Grade de atendimento Capacidade Transportadoras Veículos …" at bounding box center [338, 145] width 676 height 291
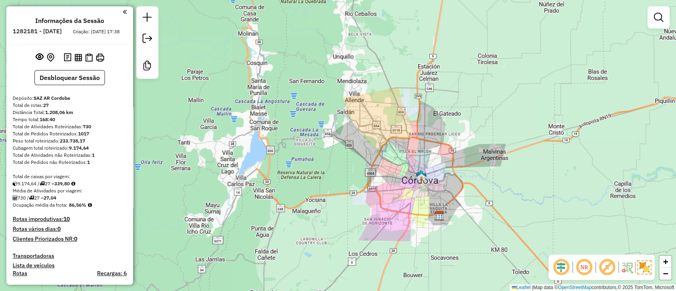
click at [123, 13] on em at bounding box center [125, 11] width 4 height 7
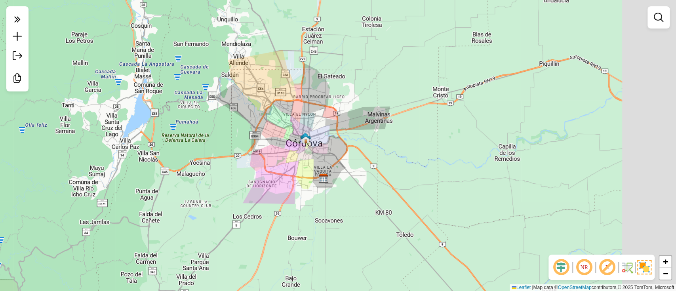
drag, startPoint x: 176, startPoint y: 101, endPoint x: 132, endPoint y: 88, distance: 46.0
click at [132, 88] on div "Janela de atendimento Grade de atendimento Capacidade Transportadoras Veículos …" at bounding box center [338, 145] width 676 height 291
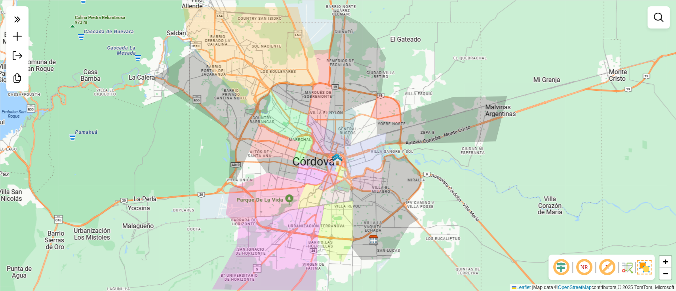
drag, startPoint x: 405, startPoint y: 200, endPoint x: 444, endPoint y: 207, distance: 39.0
click at [444, 207] on div "Janela de atendimento Grade de atendimento Capacidade Transportadoras Veículos …" at bounding box center [338, 145] width 676 height 291
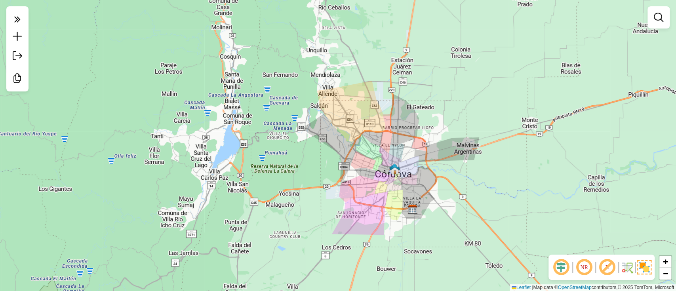
drag, startPoint x: 469, startPoint y: 173, endPoint x: 440, endPoint y: 158, distance: 33.1
click at [452, 160] on div "Janela de atendimento Grade de atendimento Capacidade Transportadoras Veículos …" at bounding box center [338, 145] width 676 height 291
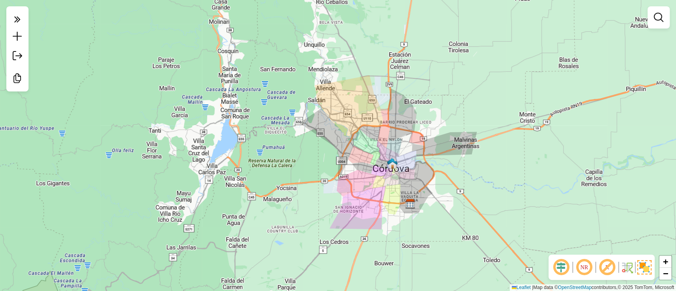
drag, startPoint x: 465, startPoint y: 187, endPoint x: 453, endPoint y: 179, distance: 14.3
click at [453, 179] on div "Janela de atendimento Grade de atendimento Capacidade Transportadoras Veículos …" at bounding box center [338, 145] width 676 height 291
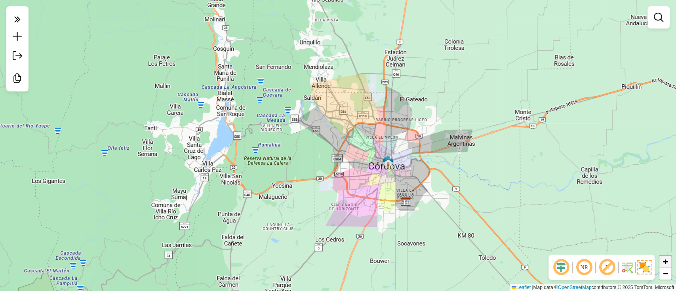
click at [668, 260] on span "+" at bounding box center [665, 262] width 5 height 10
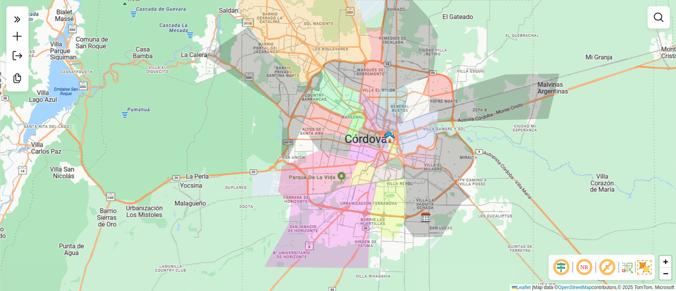
drag, startPoint x: 616, startPoint y: 227, endPoint x: 565, endPoint y: 186, distance: 65.2
click at [566, 186] on div "Janela de atendimento Grade de atendimento Capacidade Transportadoras Veículos …" at bounding box center [338, 145] width 676 height 291
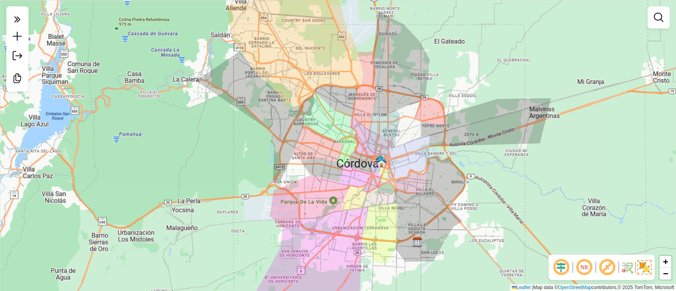
drag, startPoint x: 557, startPoint y: 198, endPoint x: 554, endPoint y: 220, distance: 22.3
click at [554, 220] on div "Janela de atendimento Grade de atendimento Capacidade Transportadoras Veículos …" at bounding box center [338, 145] width 676 height 291
